Goal: Task Accomplishment & Management: Use online tool/utility

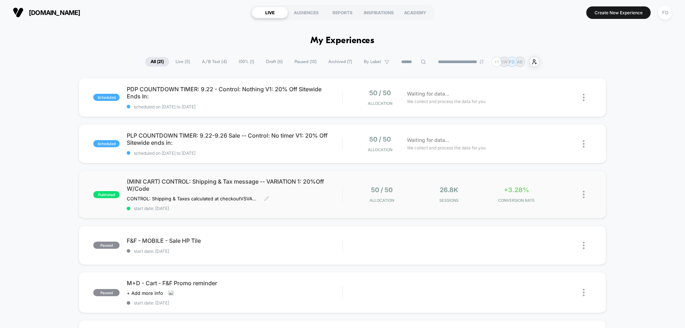
click at [154, 181] on span "(MINI CART) CONTROL: Shipping & Tax message -- VARIATION 1: 20%Off W/Code" at bounding box center [234, 185] width 215 height 14
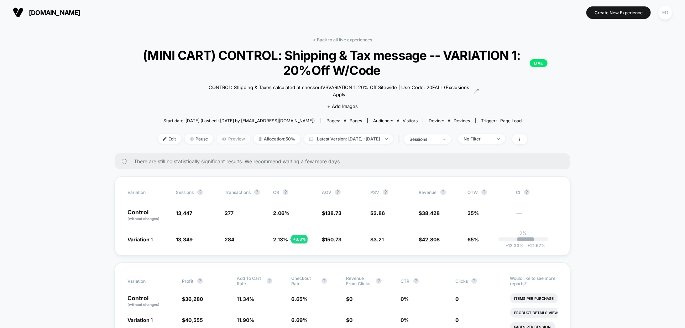
click at [219, 141] on span "Preview" at bounding box center [233, 139] width 33 height 10
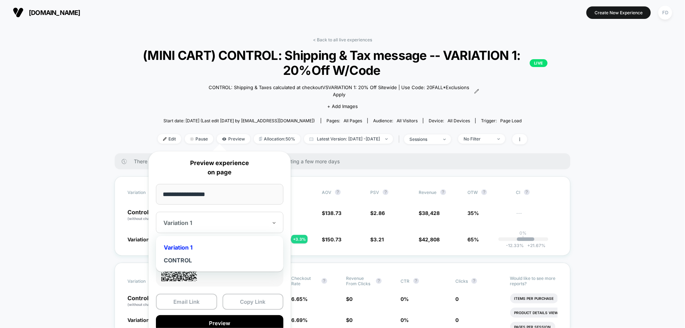
click at [259, 223] on div at bounding box center [215, 222] width 104 height 7
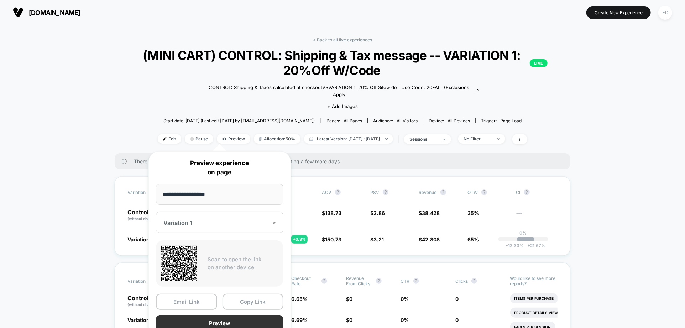
click at [244, 321] on button "Preview" at bounding box center [220, 323] width 128 height 16
